Goal: Task Accomplishment & Management: Use online tool/utility

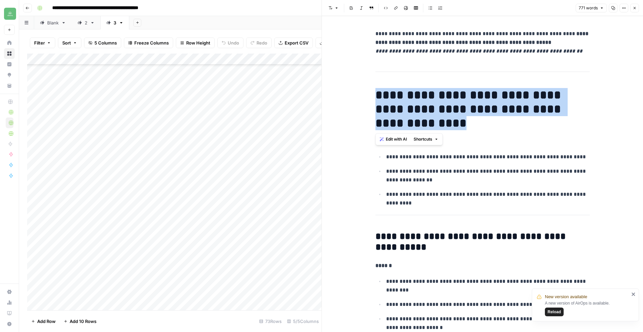
scroll to position [597, 0]
click at [634, 9] on icon "button" at bounding box center [635, 8] width 4 height 4
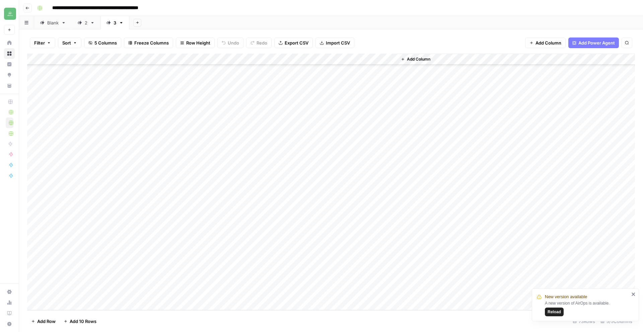
click at [76, 306] on div "Add Column" at bounding box center [331, 182] width 608 height 257
click at [71, 303] on textarea at bounding box center [103, 305] width 107 height 9
type textarea "**********"
click at [206, 317] on footer "Add Row Add 10 Rows 74 Rows 5/5 Columns" at bounding box center [331, 322] width 608 height 22
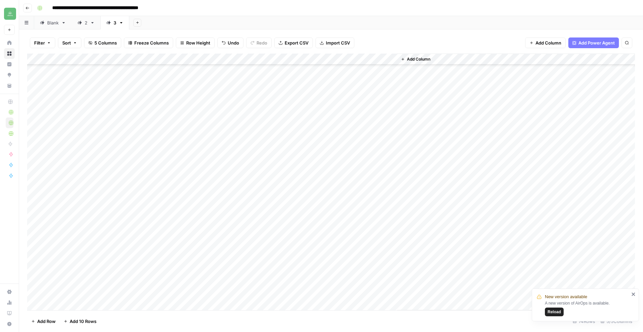
click at [189, 305] on div "Add Column" at bounding box center [331, 182] width 608 height 257
click at [82, 303] on div "Add Column" at bounding box center [331, 182] width 608 height 257
click at [76, 292] on textarea at bounding box center [103, 294] width 107 height 9
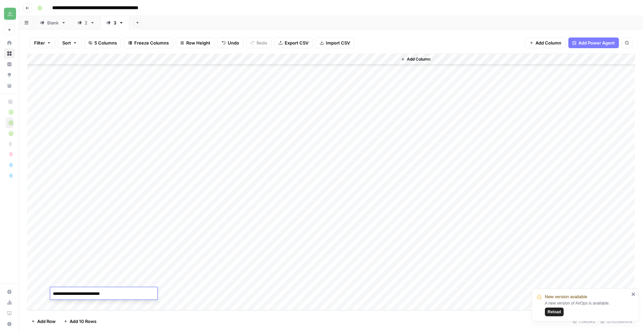
type textarea "**********"
click at [88, 306] on div "Add Column" at bounding box center [331, 182] width 608 height 257
click at [90, 293] on textarea at bounding box center [103, 294] width 107 height 9
type textarea "**********"
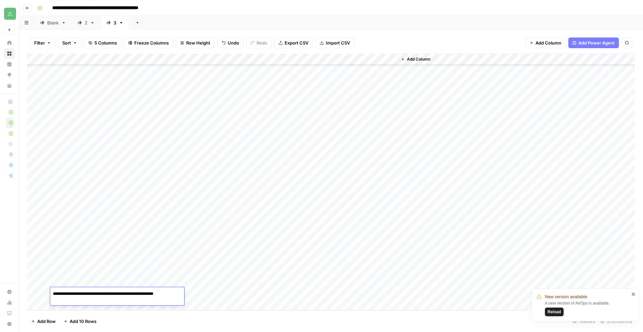
click at [104, 305] on div "Add Column" at bounding box center [331, 182] width 608 height 257
click at [80, 295] on textarea at bounding box center [103, 294] width 107 height 9
paste textarea "**********"
type textarea "**********"
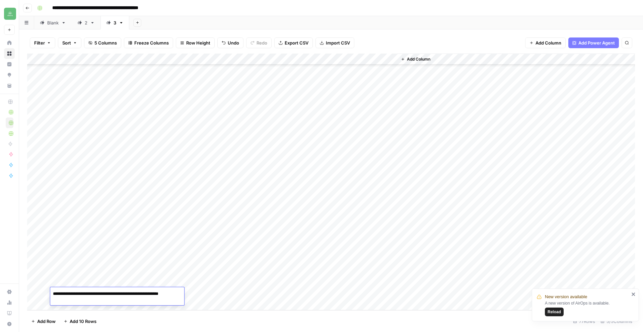
click at [268, 310] on div "Add Column" at bounding box center [331, 182] width 608 height 257
click at [182, 281] on div "Add Column" at bounding box center [331, 182] width 608 height 257
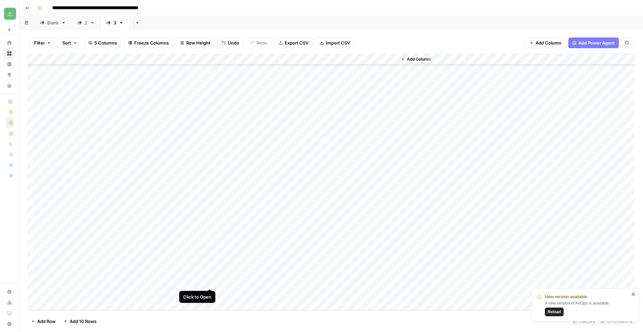
click at [209, 283] on div "Add Column" at bounding box center [331, 182] width 608 height 257
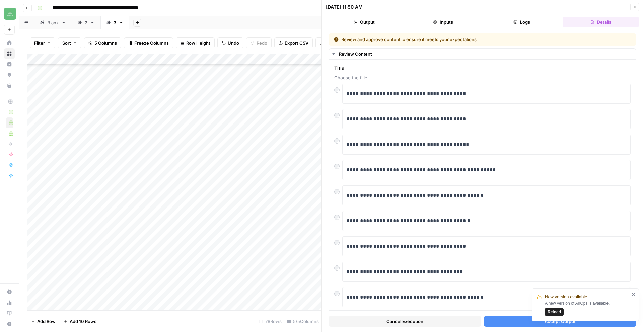
click at [210, 283] on div "Add Column" at bounding box center [174, 182] width 295 height 257
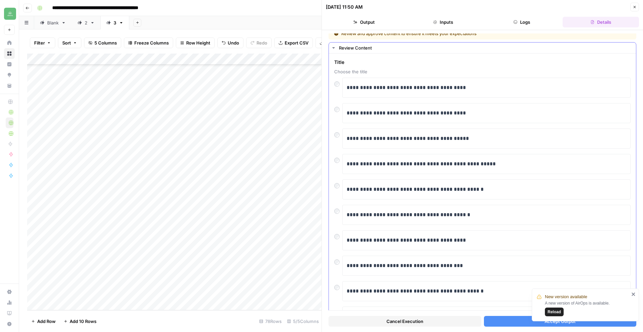
scroll to position [2, 0]
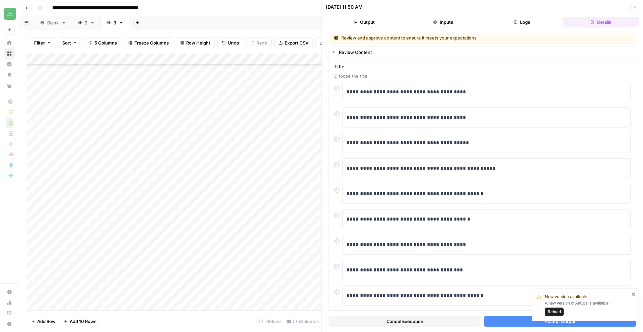
click at [638, 294] on div "New version available A new version of AirOps is available. Reload" at bounding box center [585, 305] width 107 height 33
click at [636, 295] on icon "close" at bounding box center [634, 294] width 5 height 5
click at [562, 321] on span "Accept Output" at bounding box center [560, 321] width 31 height 7
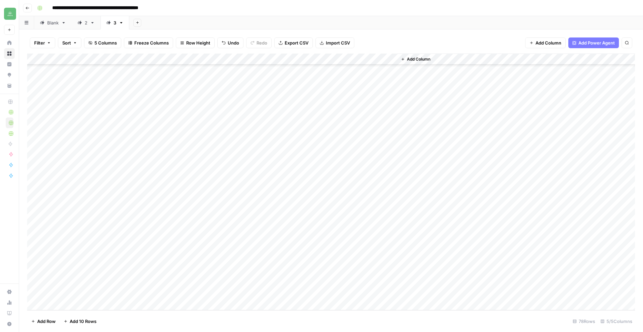
click at [102, 295] on div "Add Column" at bounding box center [331, 182] width 608 height 257
type textarea "**********"
click at [208, 294] on div "Add Column" at bounding box center [331, 182] width 608 height 257
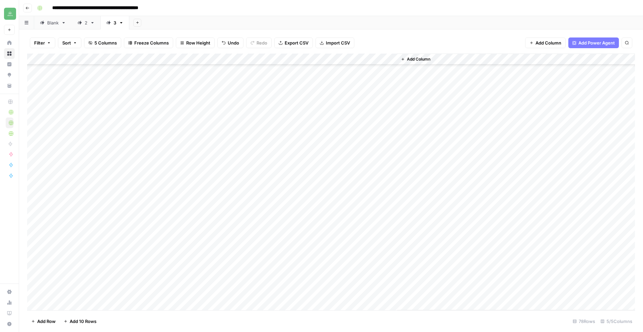
click at [92, 305] on div "Add Column" at bounding box center [331, 182] width 608 height 257
click at [84, 304] on div "Add Column" at bounding box center [331, 182] width 608 height 257
type textarea "**********"
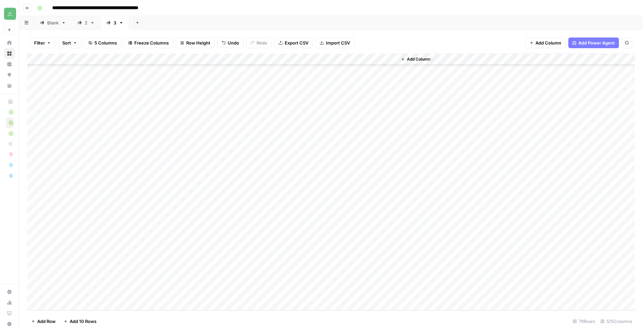
click at [183, 292] on div "Add Column" at bounding box center [331, 182] width 608 height 257
click at [208, 281] on div "Add Column" at bounding box center [331, 182] width 608 height 257
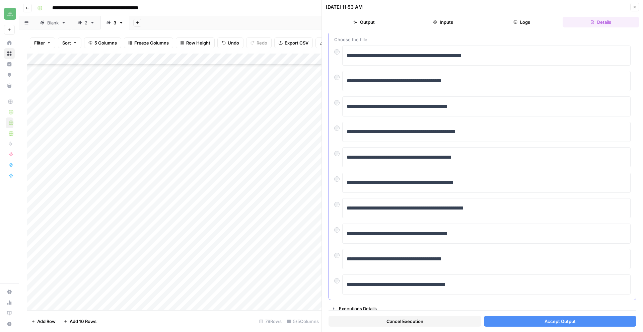
scroll to position [42, 0]
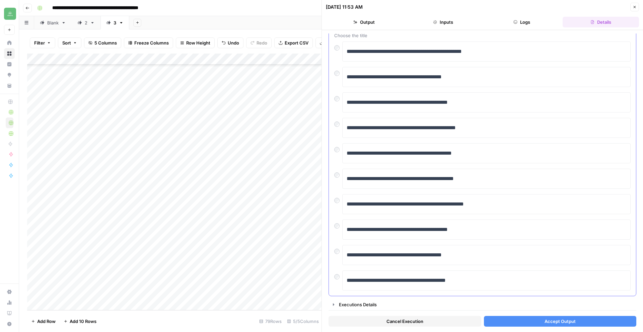
click at [339, 278] on div at bounding box center [338, 275] width 8 height 9
click at [554, 323] on span "Accept Output" at bounding box center [560, 321] width 31 height 7
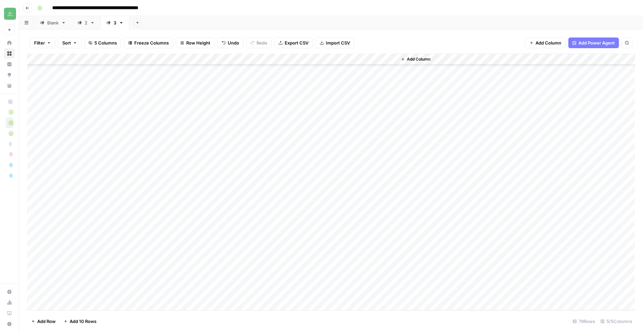
scroll to position [665, 0]
click at [270, 283] on div "Add Column" at bounding box center [331, 182] width 608 height 257
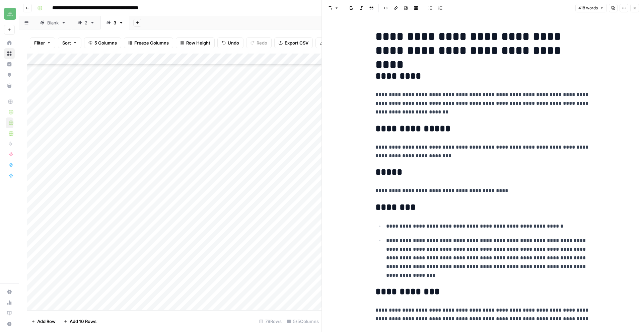
scroll to position [0, 0]
drag, startPoint x: 456, startPoint y: 35, endPoint x: 542, endPoint y: 50, distance: 86.9
click at [542, 50] on h1 "**********" at bounding box center [483, 43] width 214 height 28
copy h1 "**********"
click at [615, 9] on icon "button" at bounding box center [614, 8] width 4 height 4
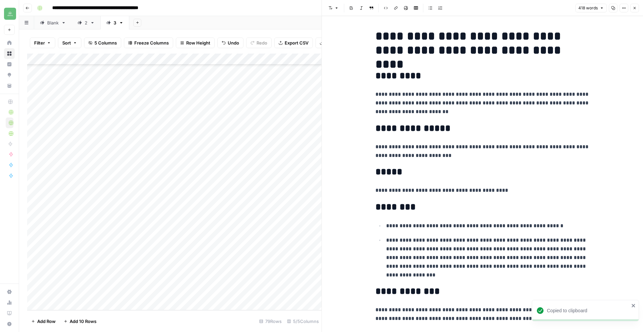
click at [634, 7] on icon "button" at bounding box center [635, 8] width 4 height 4
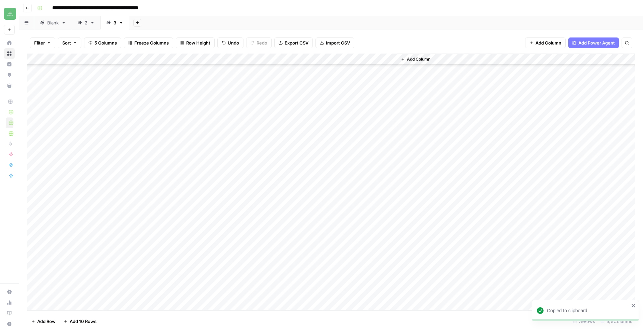
click at [308, 282] on div "Add Column" at bounding box center [331, 182] width 608 height 257
click at [389, 280] on div "Add Column" at bounding box center [331, 182] width 608 height 257
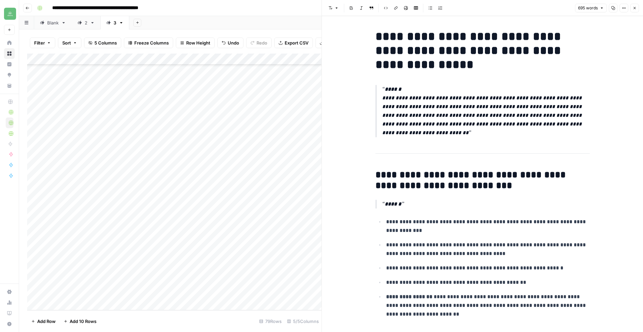
click at [615, 9] on icon "button" at bounding box center [614, 8] width 4 height 4
